Goal: Information Seeking & Learning: Learn about a topic

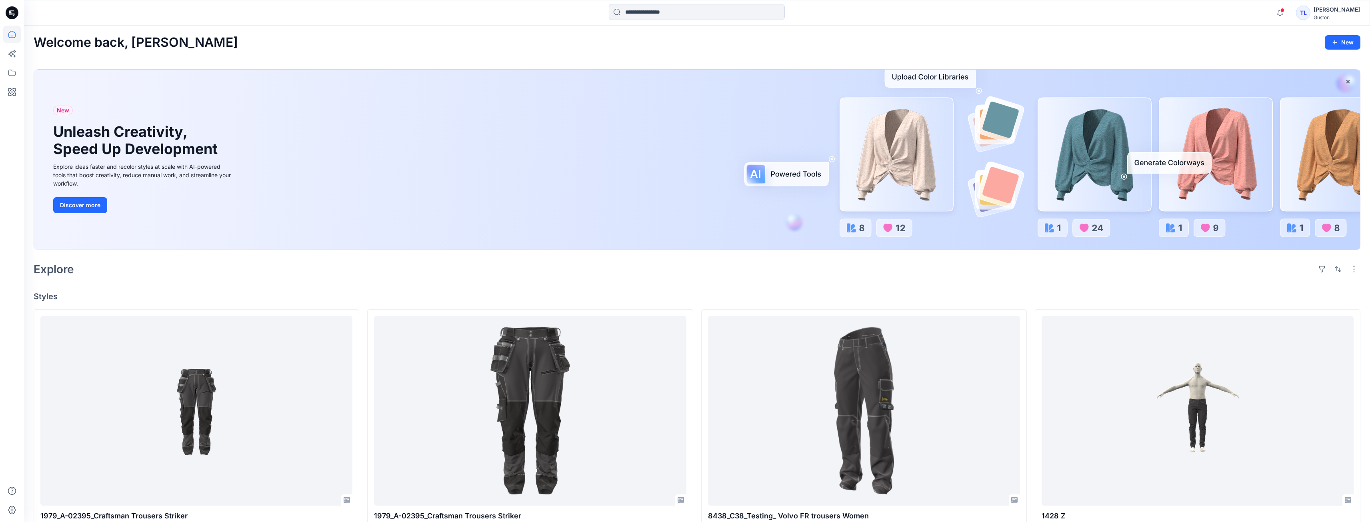
scroll to position [160, 0]
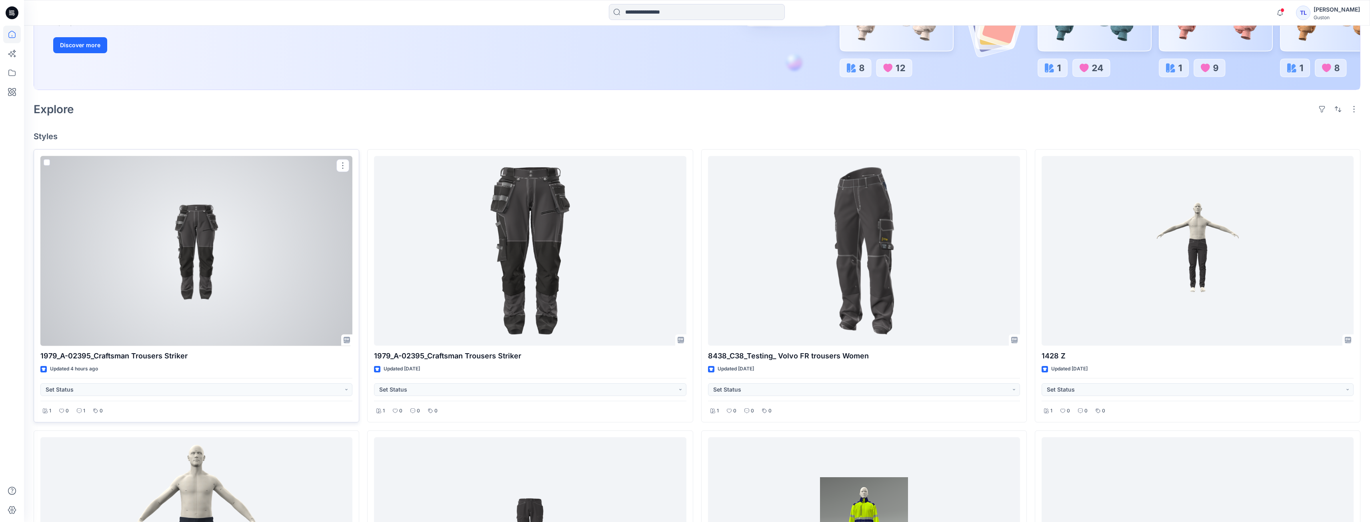
click at [225, 271] on div at bounding box center [196, 251] width 312 height 190
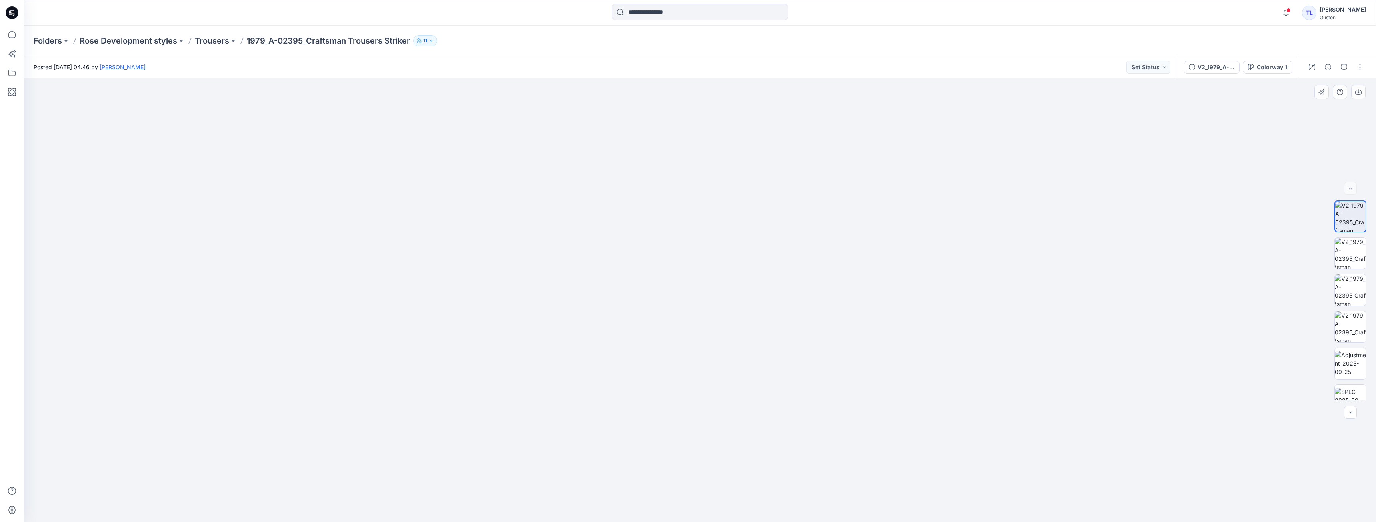
drag, startPoint x: 733, startPoint y: 186, endPoint x: 731, endPoint y: 372, distance: 186.8
click at [731, 372] on img at bounding box center [700, 285] width 701 height 473
click at [1347, 254] on img at bounding box center [1350, 253] width 31 height 31
click at [1341, 289] on img at bounding box center [1350, 289] width 31 height 31
click at [1343, 320] on img at bounding box center [1350, 326] width 31 height 31
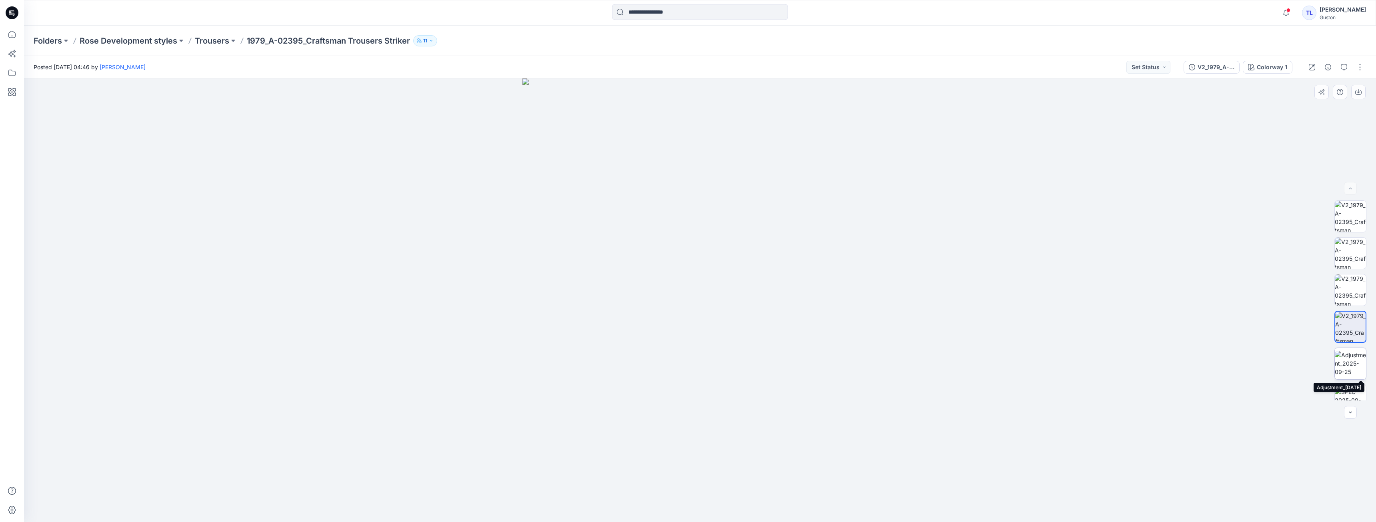
click at [1348, 371] on img at bounding box center [1350, 363] width 31 height 25
click at [1347, 396] on img at bounding box center [1350, 400] width 31 height 25
click at [1349, 410] on icon "button" at bounding box center [1350, 412] width 6 height 6
click at [1346, 207] on img at bounding box center [1350, 200] width 31 height 31
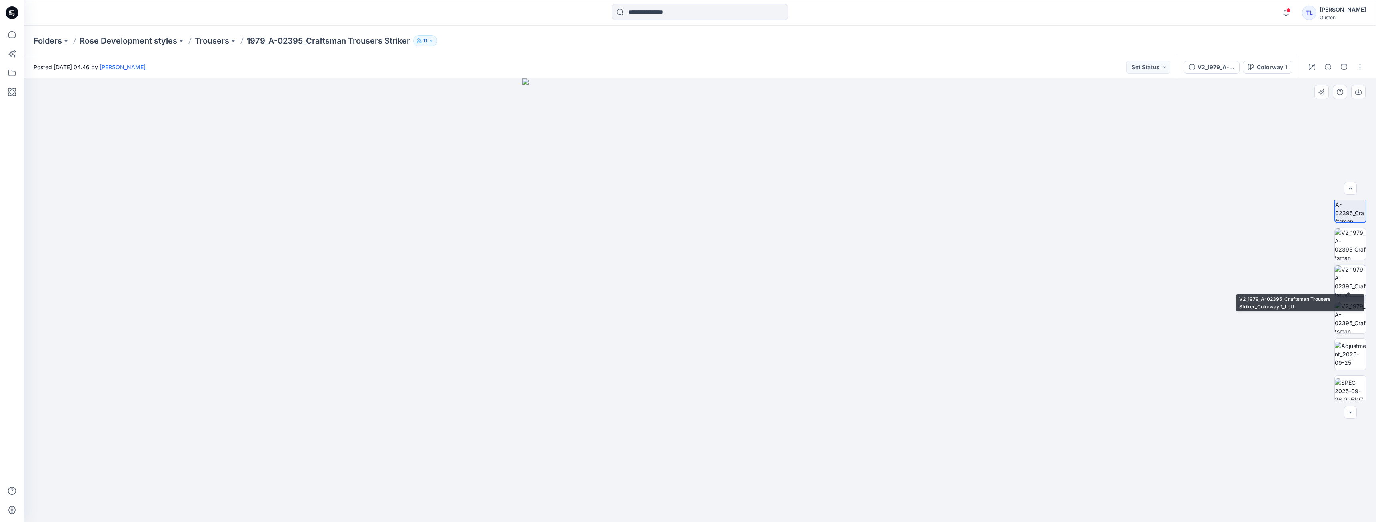
scroll to position [0, 0]
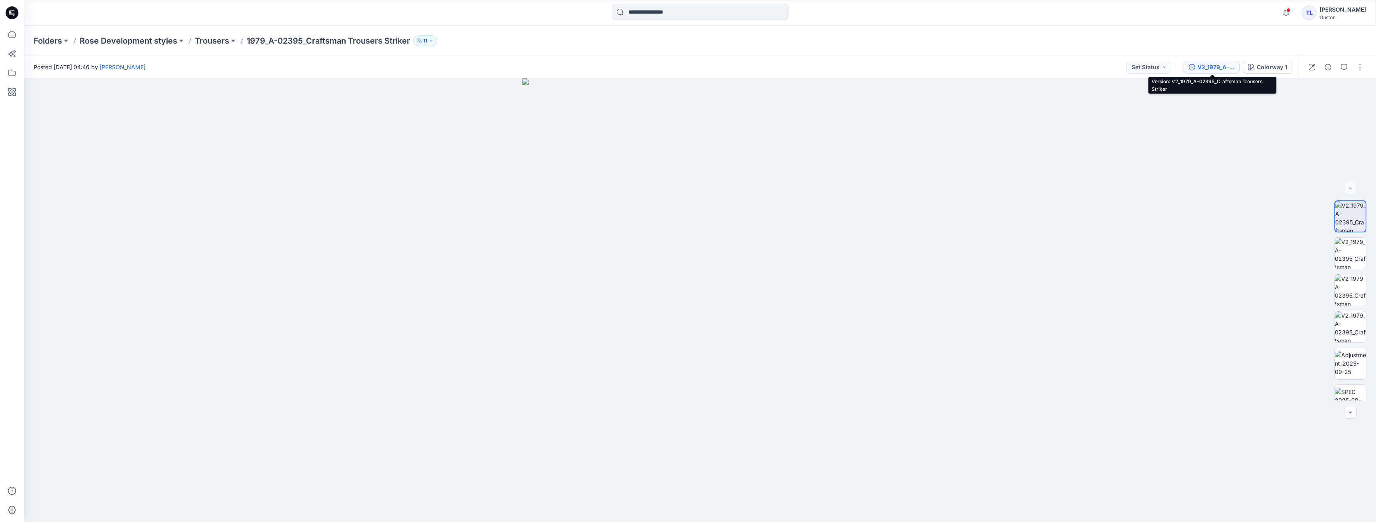
click at [1222, 72] on button "V2_1979_A-02395_Craftsman Trousers Striker" at bounding box center [1212, 67] width 56 height 13
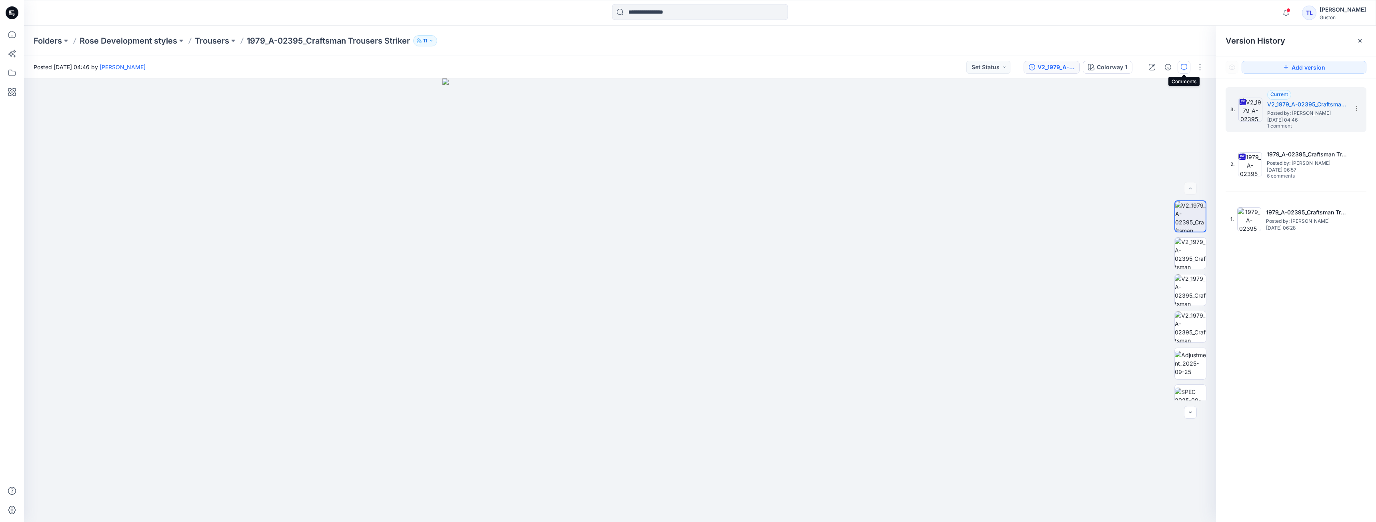
click at [1181, 63] on button "button" at bounding box center [1184, 67] width 13 height 13
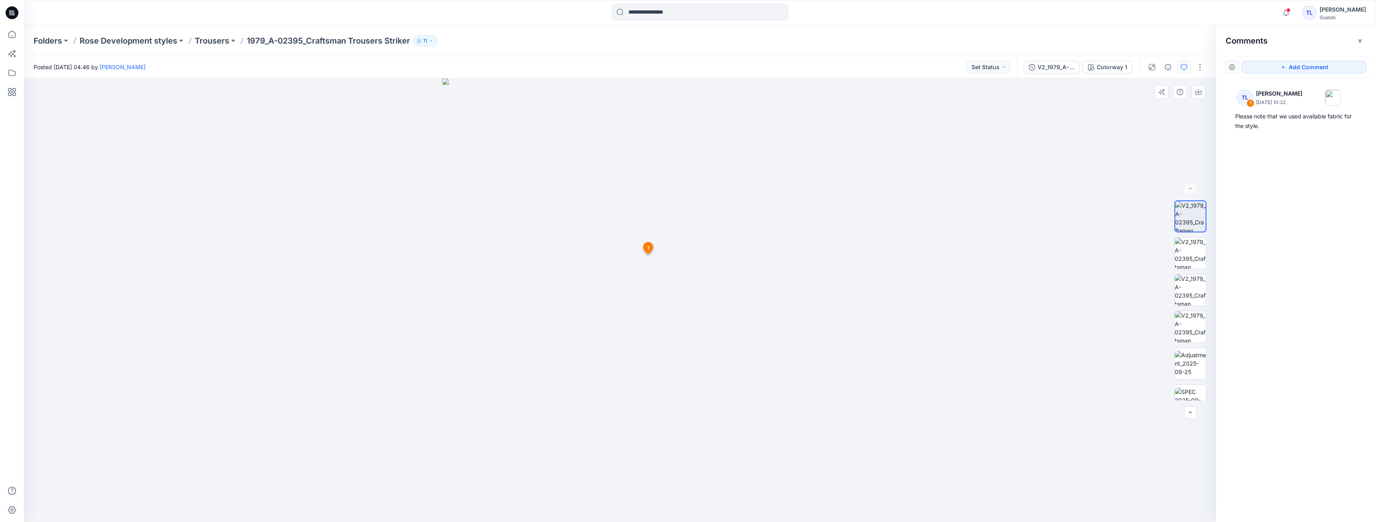
click at [1006, 215] on div at bounding box center [620, 300] width 1192 height 444
click at [1189, 252] on img at bounding box center [1190, 253] width 31 height 31
click at [1190, 299] on img at bounding box center [1190, 289] width 31 height 31
drag, startPoint x: 665, startPoint y: 120, endPoint x: 665, endPoint y: 288, distance: 167.6
click at [665, 288] on img at bounding box center [620, 254] width 750 height 535
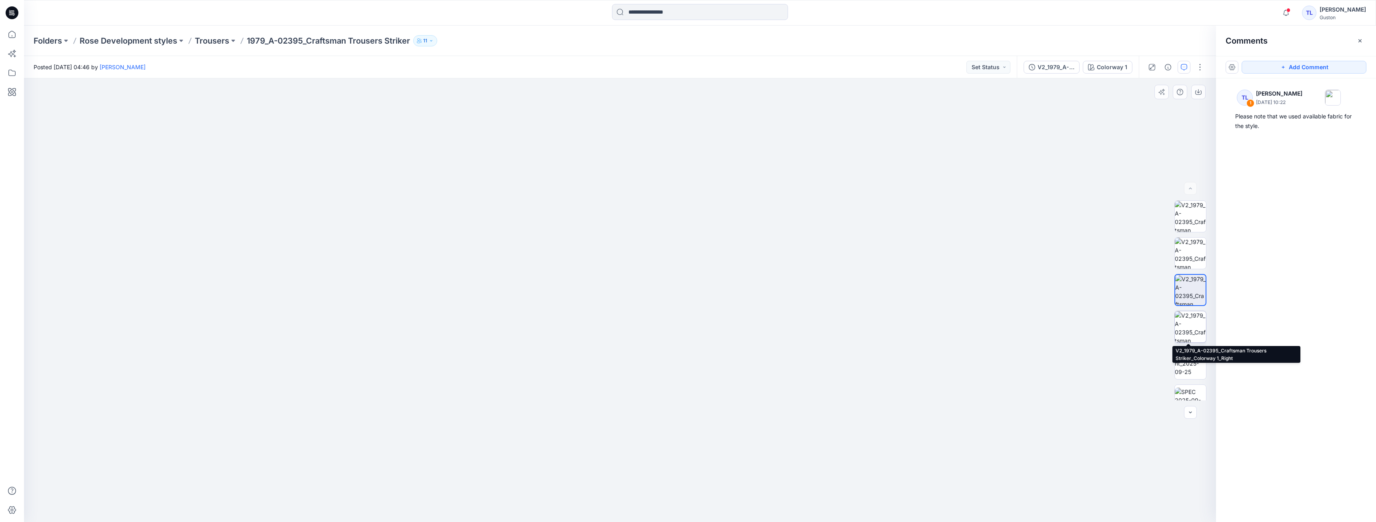
click at [1179, 324] on img at bounding box center [1190, 326] width 31 height 31
drag, startPoint x: 669, startPoint y: 161, endPoint x: 644, endPoint y: 310, distance: 150.9
click at [644, 310] on img at bounding box center [620, 251] width 750 height 542
drag, startPoint x: 661, startPoint y: 190, endPoint x: 656, endPoint y: 282, distance: 91.7
click at [656, 282] on img at bounding box center [620, 271] width 960 height 502
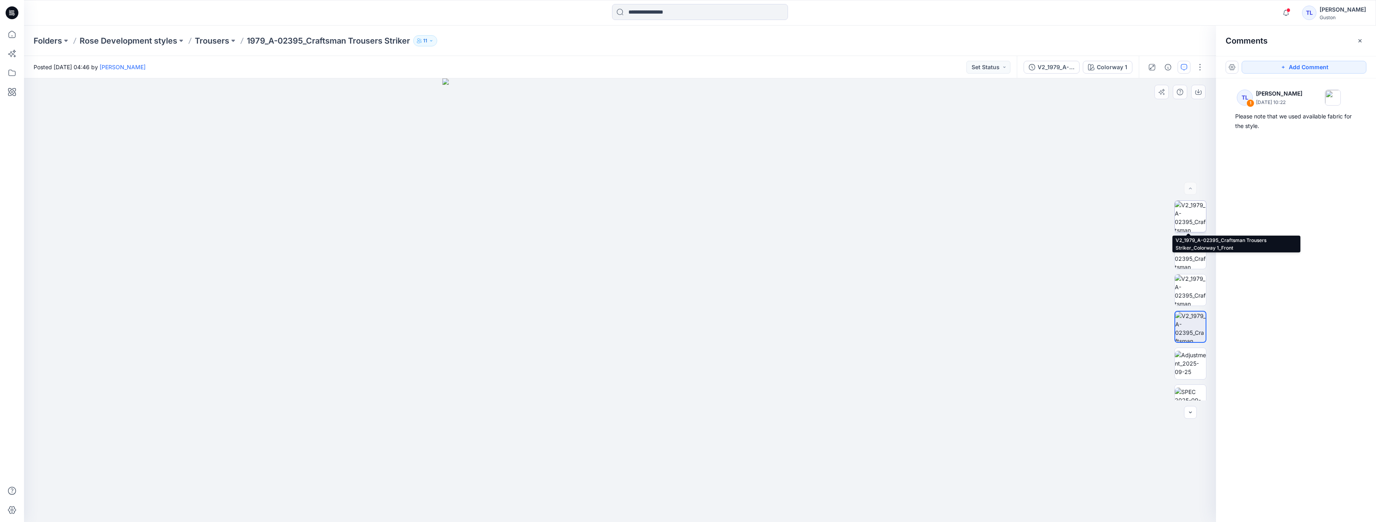
click at [1185, 226] on img at bounding box center [1190, 216] width 31 height 31
click at [1279, 14] on icon "button" at bounding box center [1286, 13] width 15 height 16
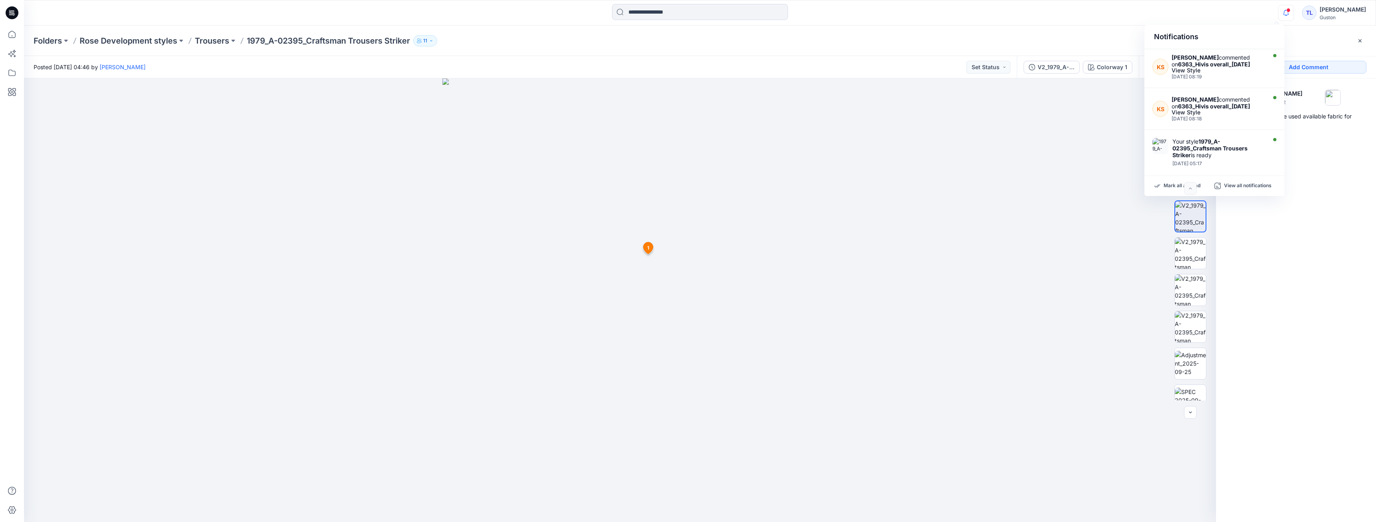
click at [822, 341] on div at bounding box center [620, 300] width 1192 height 444
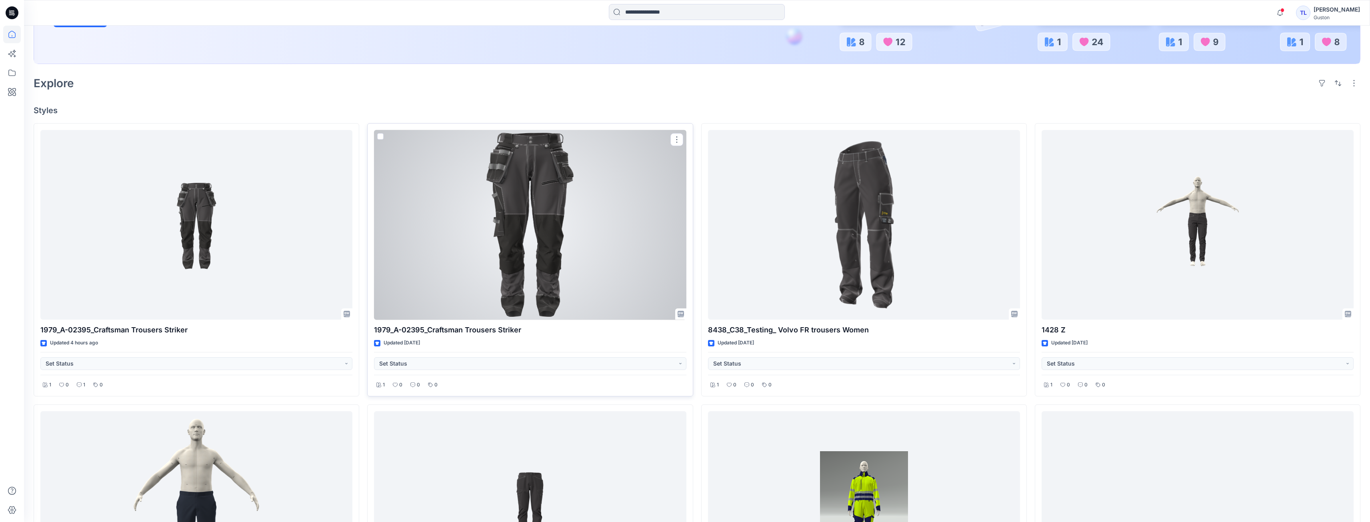
scroll to position [200, 0]
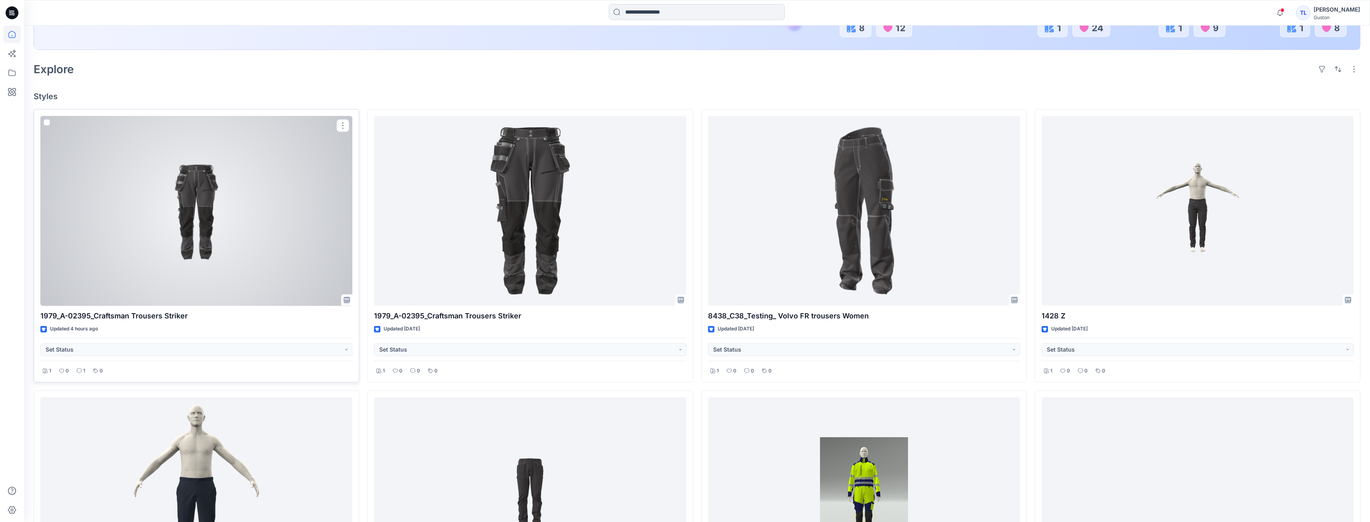
click at [192, 281] on div at bounding box center [196, 211] width 312 height 190
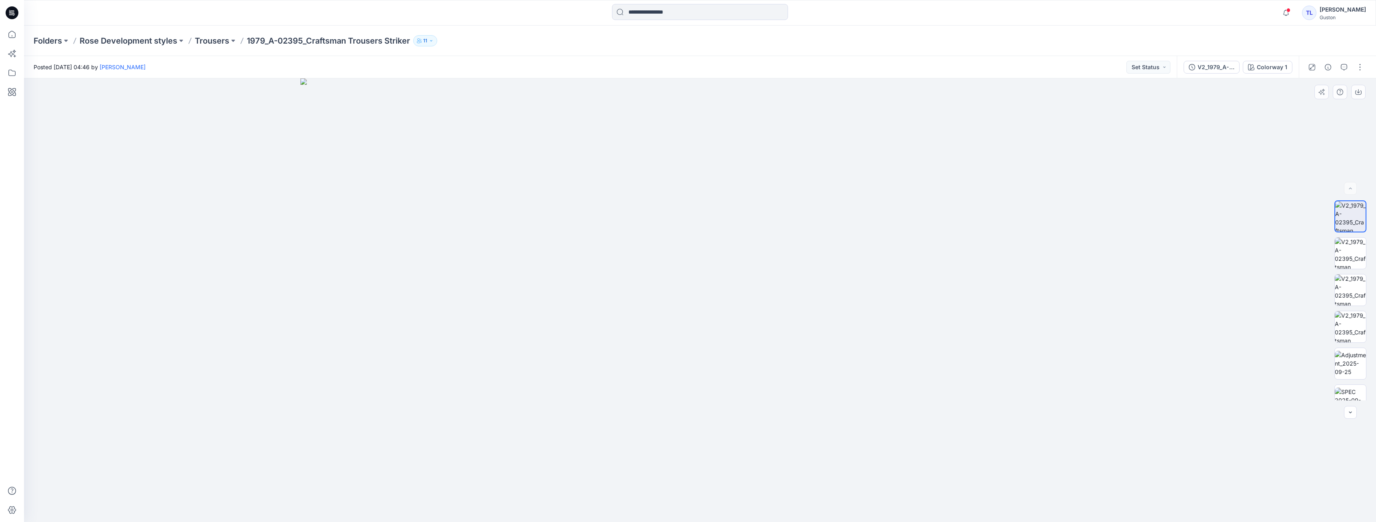
drag, startPoint x: 727, startPoint y: 167, endPoint x: 703, endPoint y: 434, distance: 267.9
click at [703, 434] on img at bounding box center [700, 300] width 800 height 444
click at [1348, 319] on img at bounding box center [1350, 326] width 31 height 31
drag, startPoint x: 796, startPoint y: 229, endPoint x: 794, endPoint y: 366, distance: 136.8
click at [794, 366] on img at bounding box center [700, 263] width 701 height 518
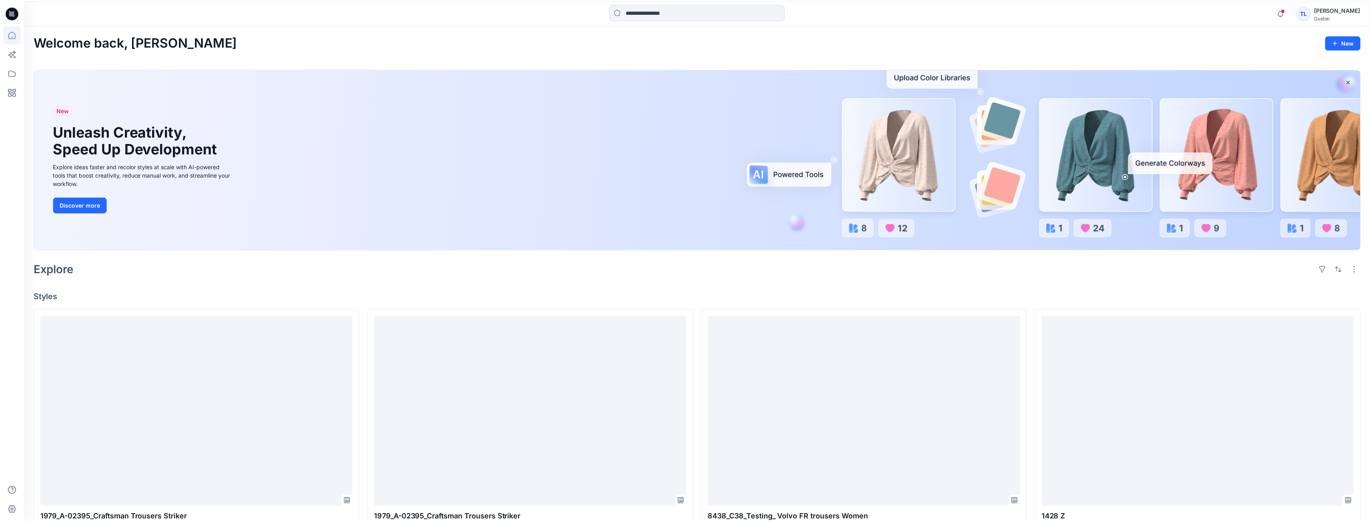
scroll to position [200, 0]
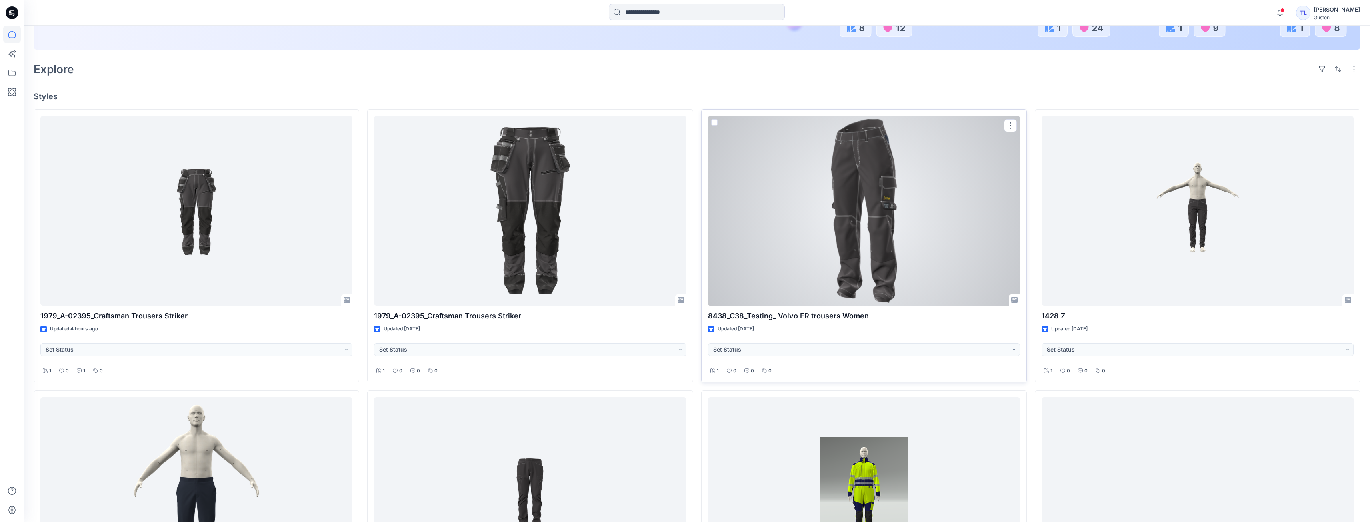
click at [876, 220] on div at bounding box center [864, 211] width 312 height 190
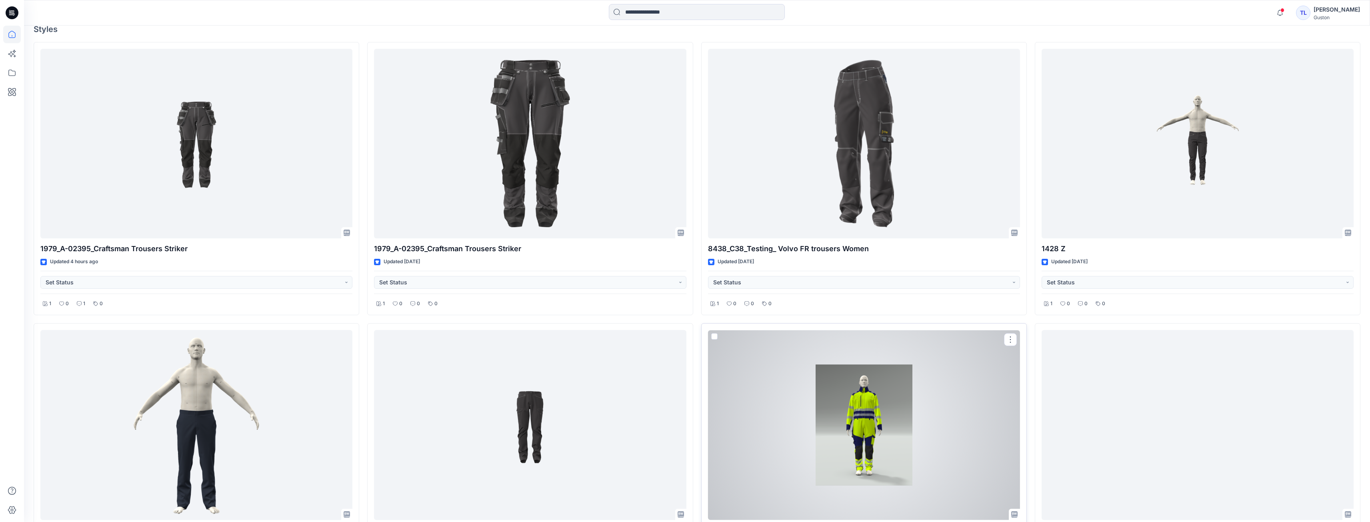
scroll to position [280, 0]
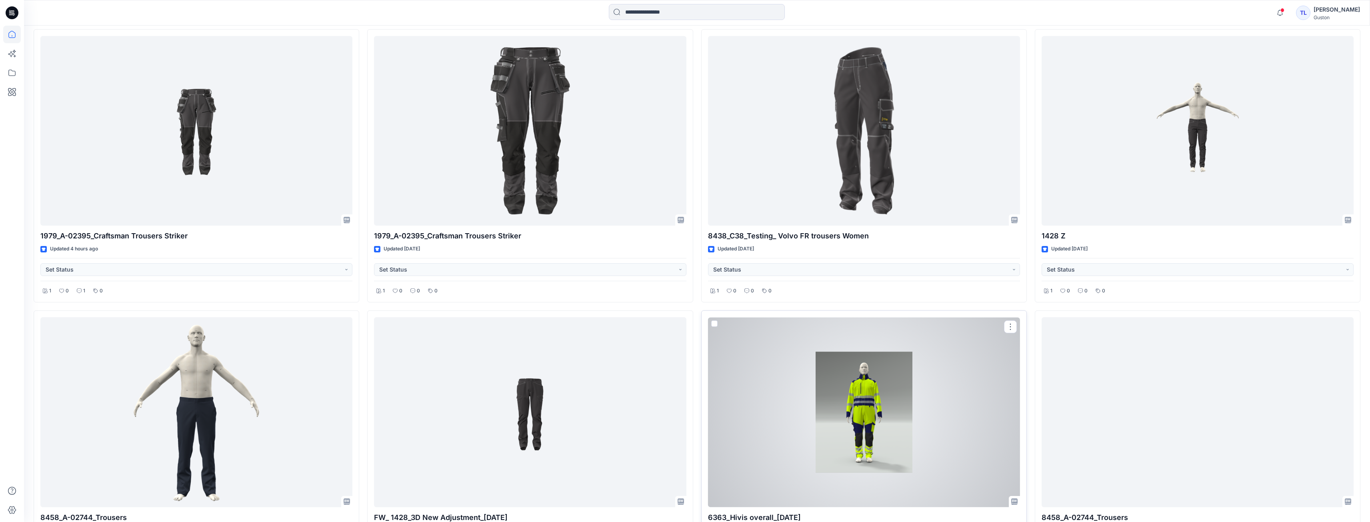
click at [866, 430] on div at bounding box center [864, 412] width 312 height 190
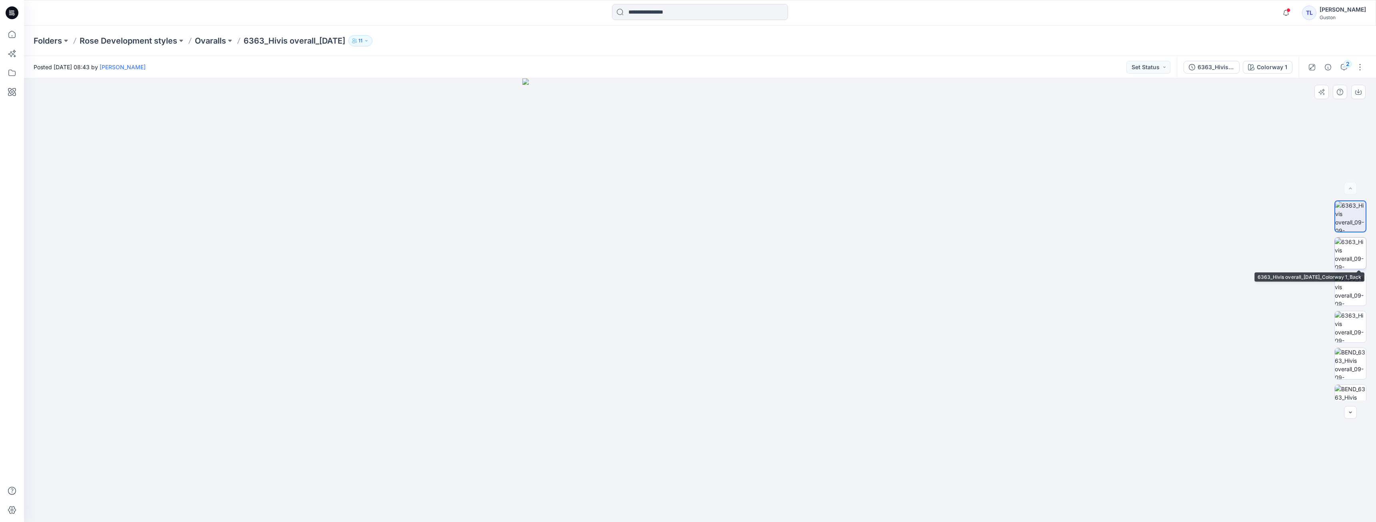
click at [1354, 263] on img at bounding box center [1350, 253] width 31 height 31
click at [1350, 358] on img at bounding box center [1350, 353] width 31 height 31
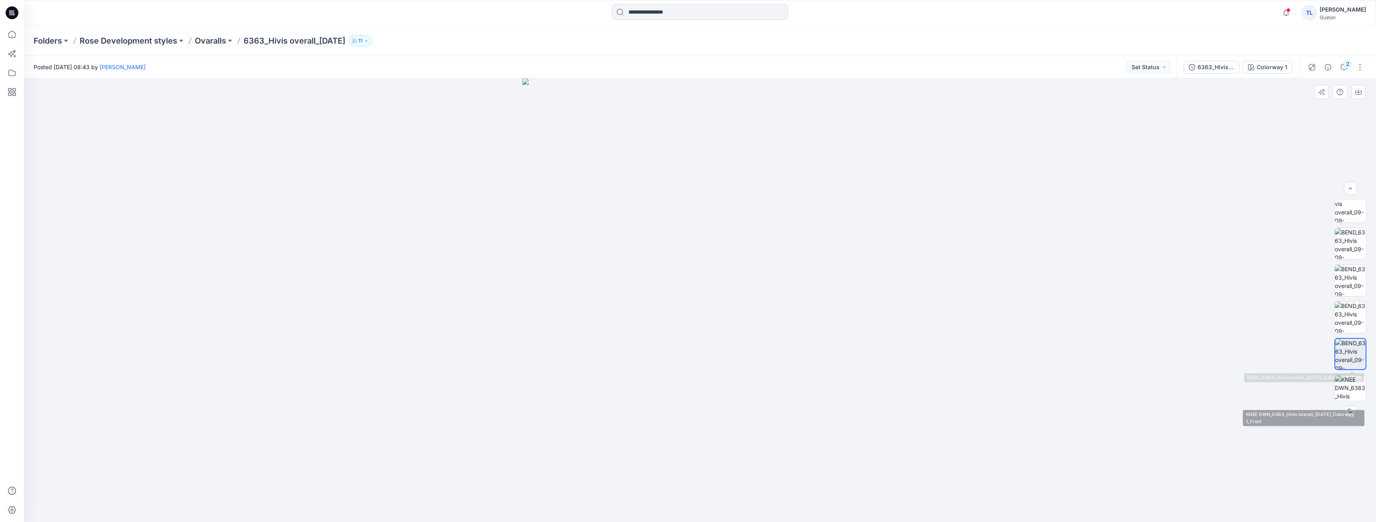
scroll to position [200, 0]
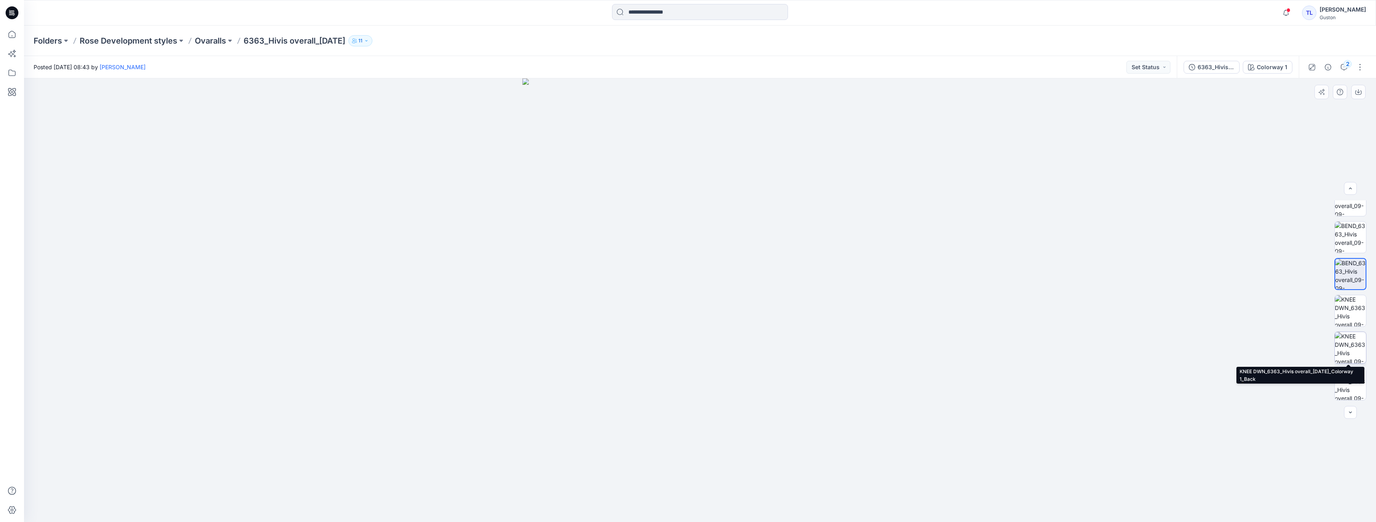
click at [1350, 351] on img at bounding box center [1350, 347] width 31 height 31
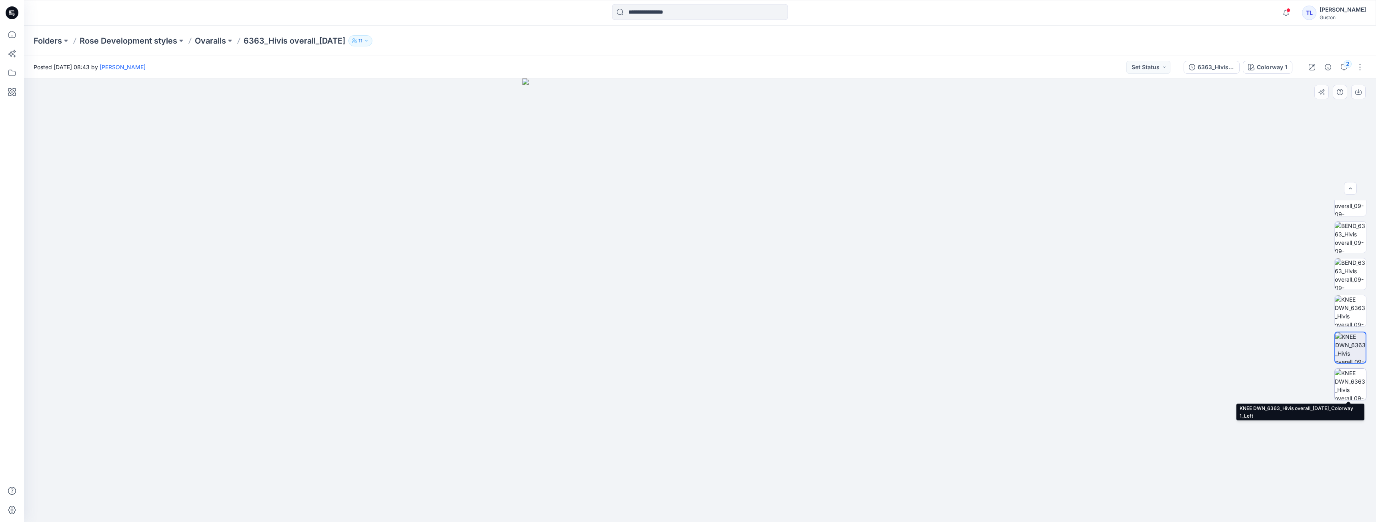
click at [1350, 383] on img at bounding box center [1350, 384] width 31 height 31
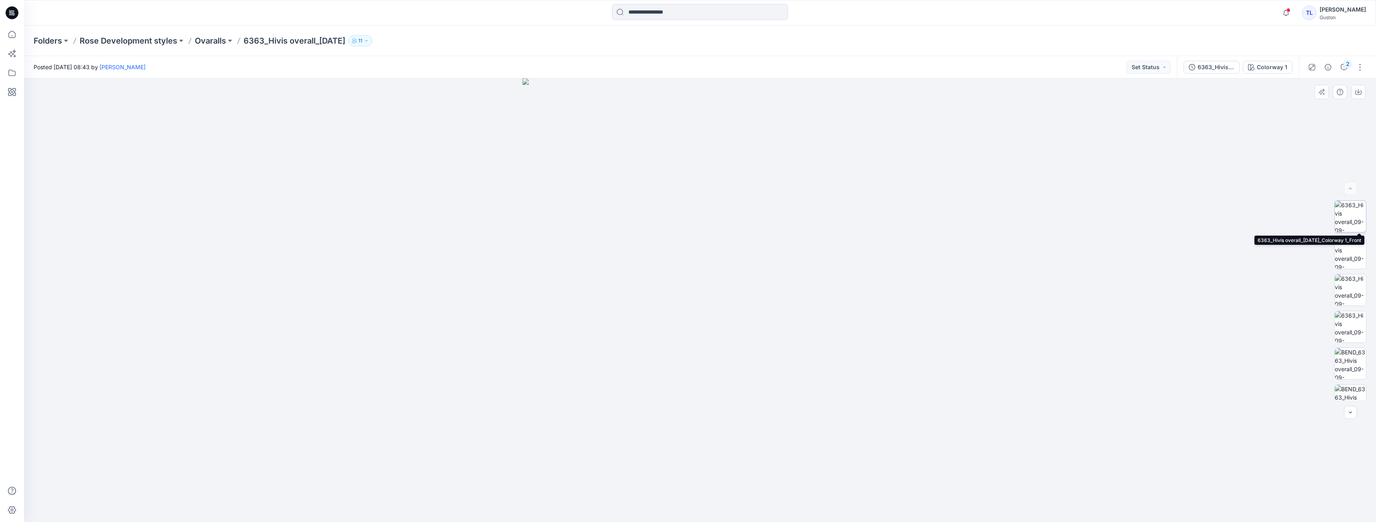
click at [1344, 225] on img at bounding box center [1350, 216] width 31 height 31
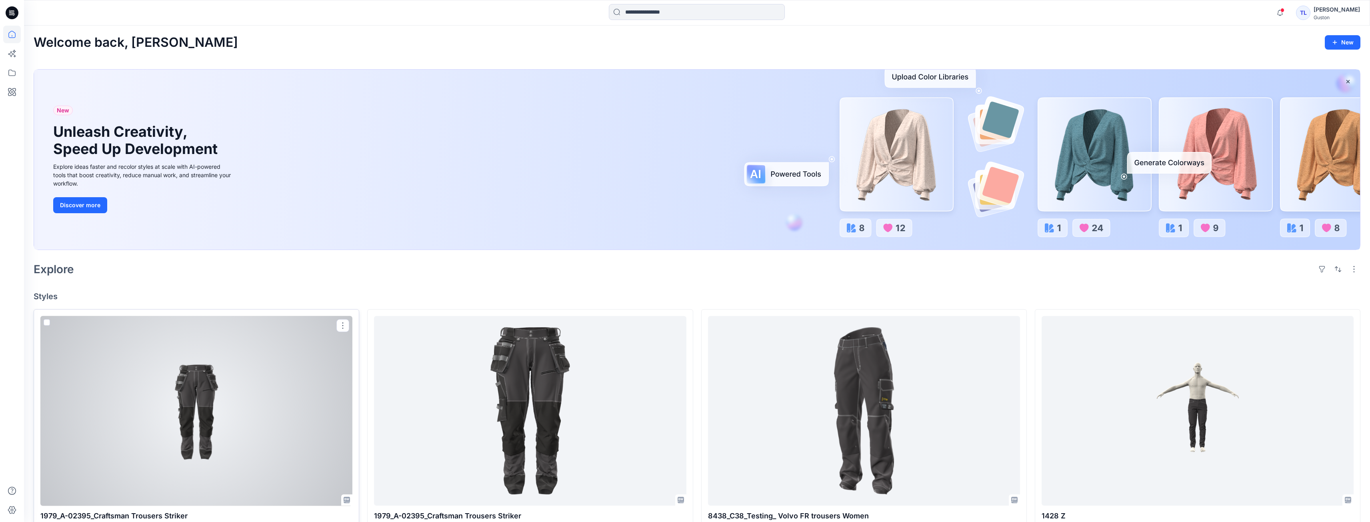
click at [236, 396] on div at bounding box center [196, 411] width 312 height 190
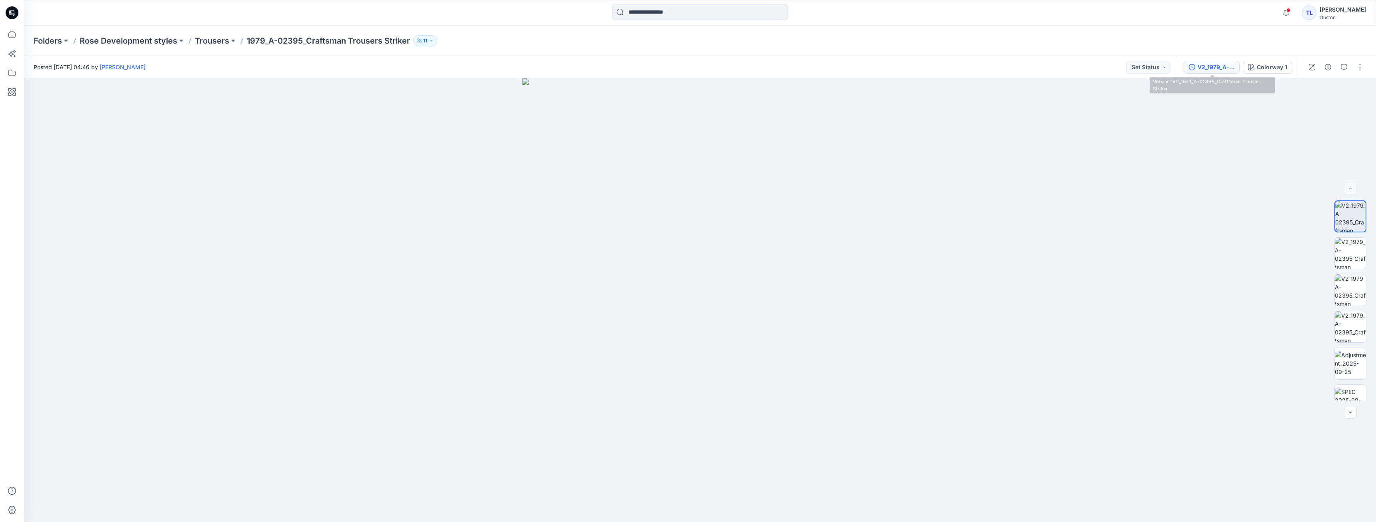
click at [1217, 70] on div "V2_1979_A-02395_Craftsman Trousers Striker" at bounding box center [1216, 67] width 37 height 9
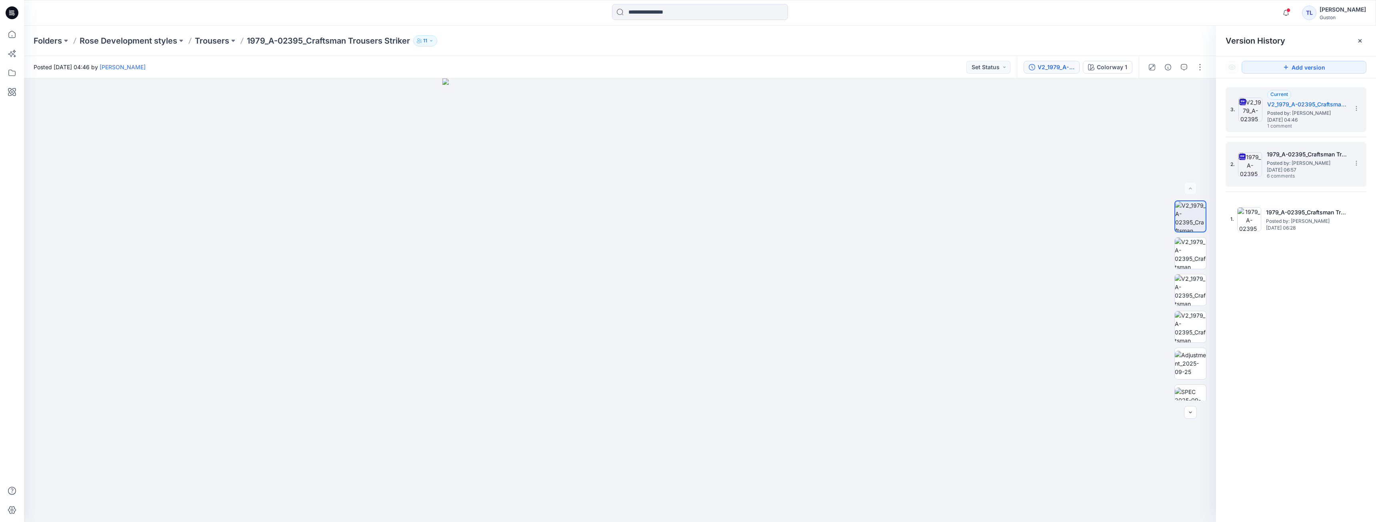
click at [1279, 163] on span "Posted by: [PERSON_NAME]" at bounding box center [1307, 163] width 80 height 8
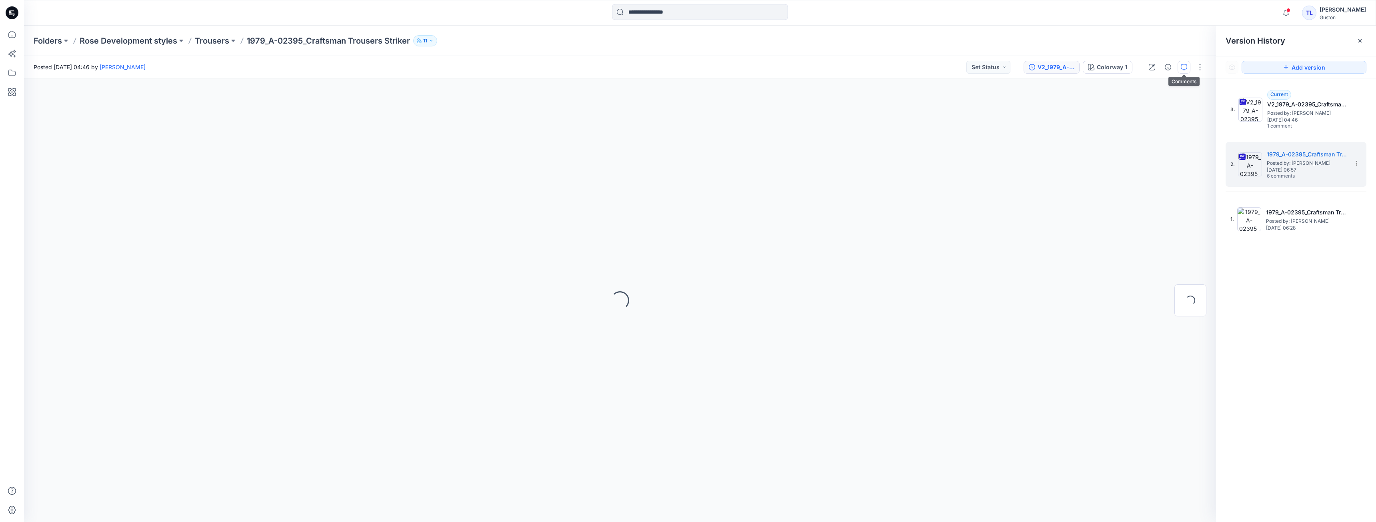
click at [1185, 70] on icon "button" at bounding box center [1184, 67] width 6 height 6
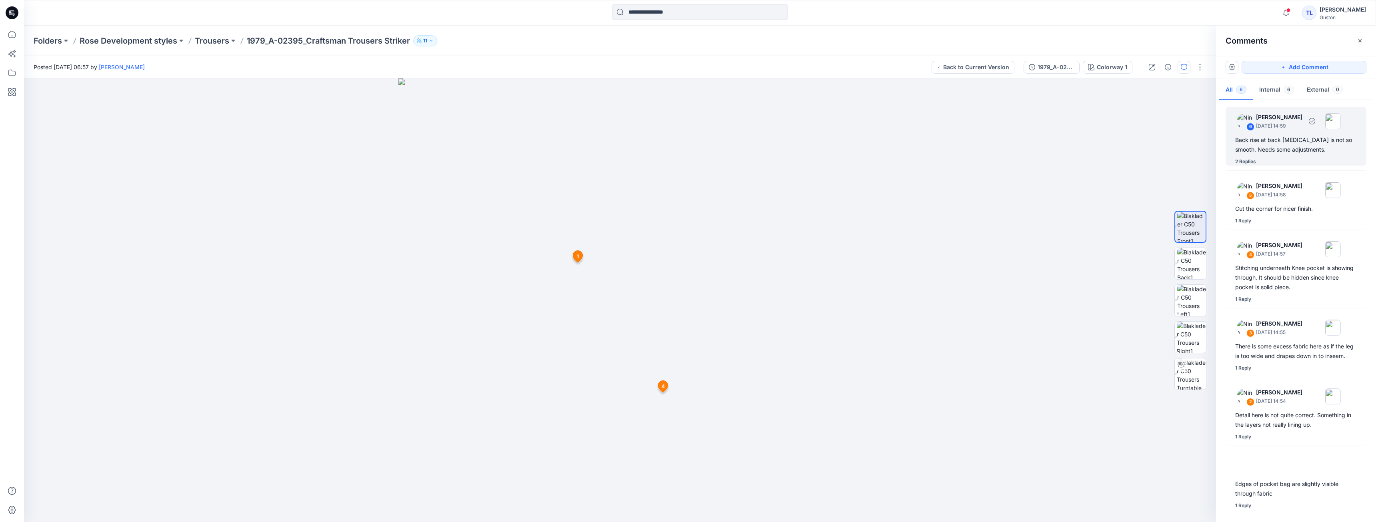
click at [1278, 153] on div "Back rise at back [MEDICAL_DATA] is not so smooth. Needs some adjustments." at bounding box center [1296, 144] width 122 height 19
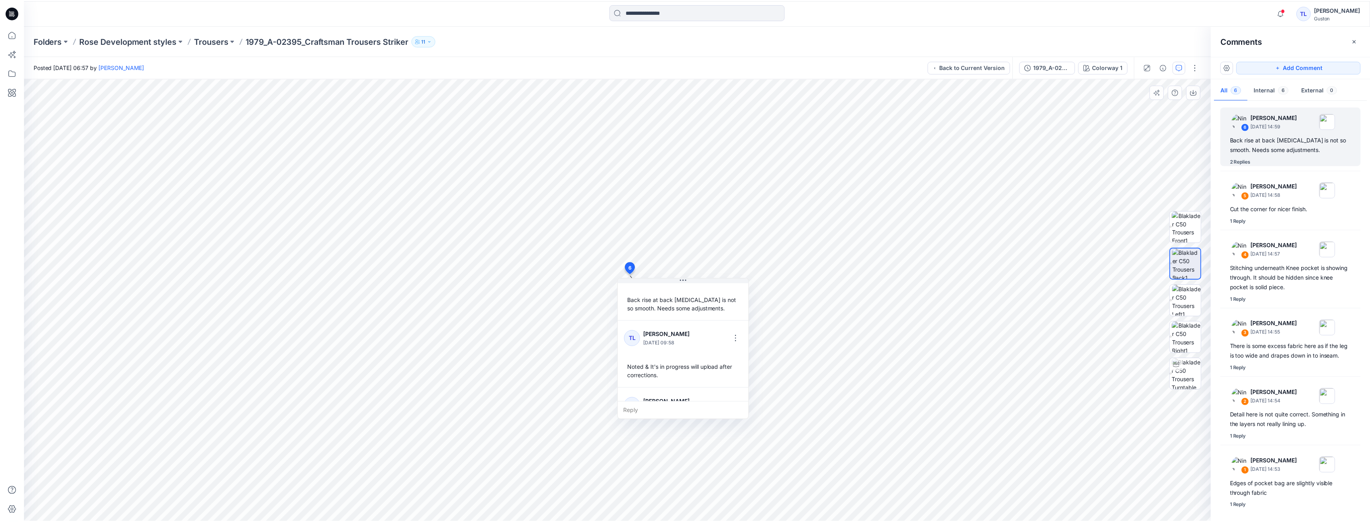
scroll to position [26, 0]
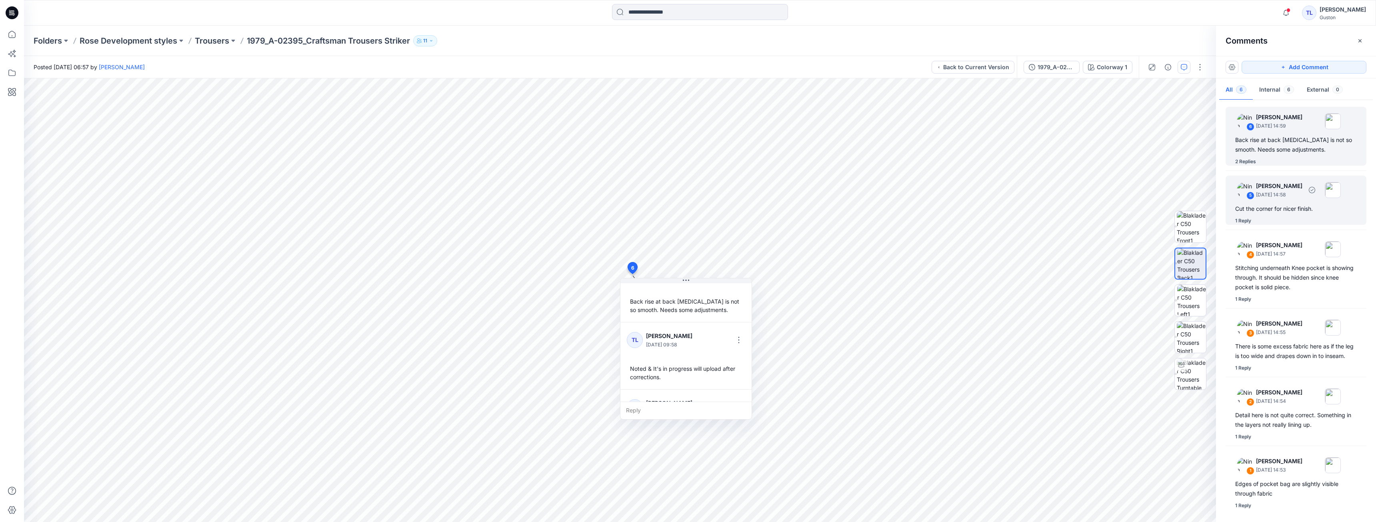
click at [1279, 224] on div "1 Reply" at bounding box center [1300, 221] width 131 height 8
